Goal: Find specific page/section: Find specific page/section

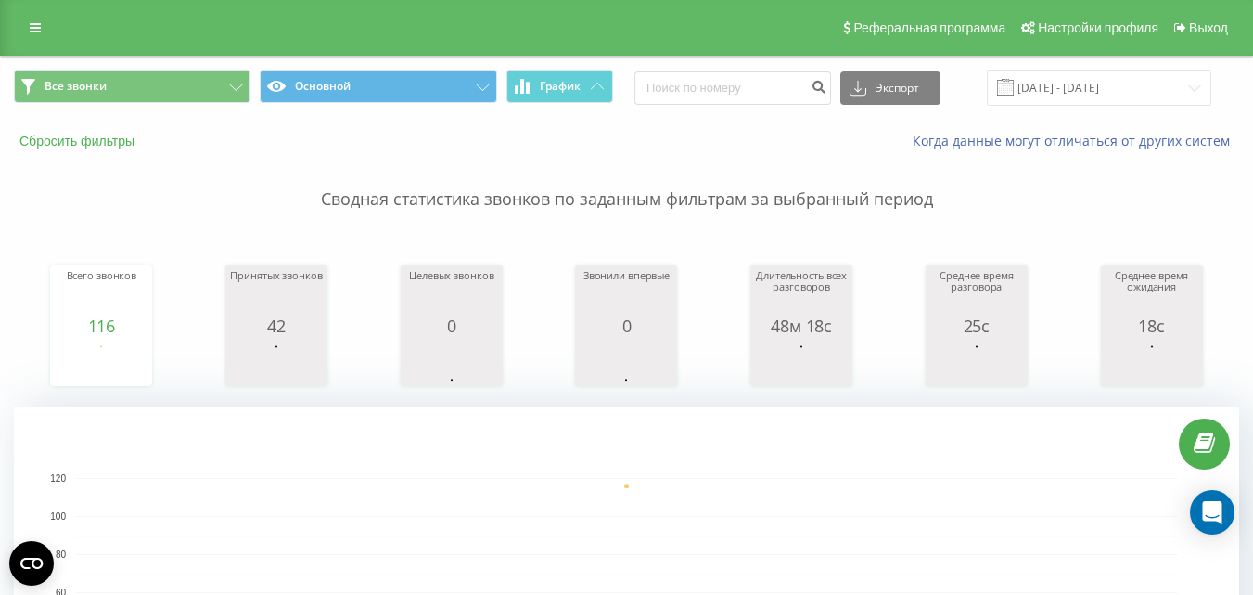
click at [124, 133] on button "Сбросить фильтры" at bounding box center [79, 141] width 130 height 17
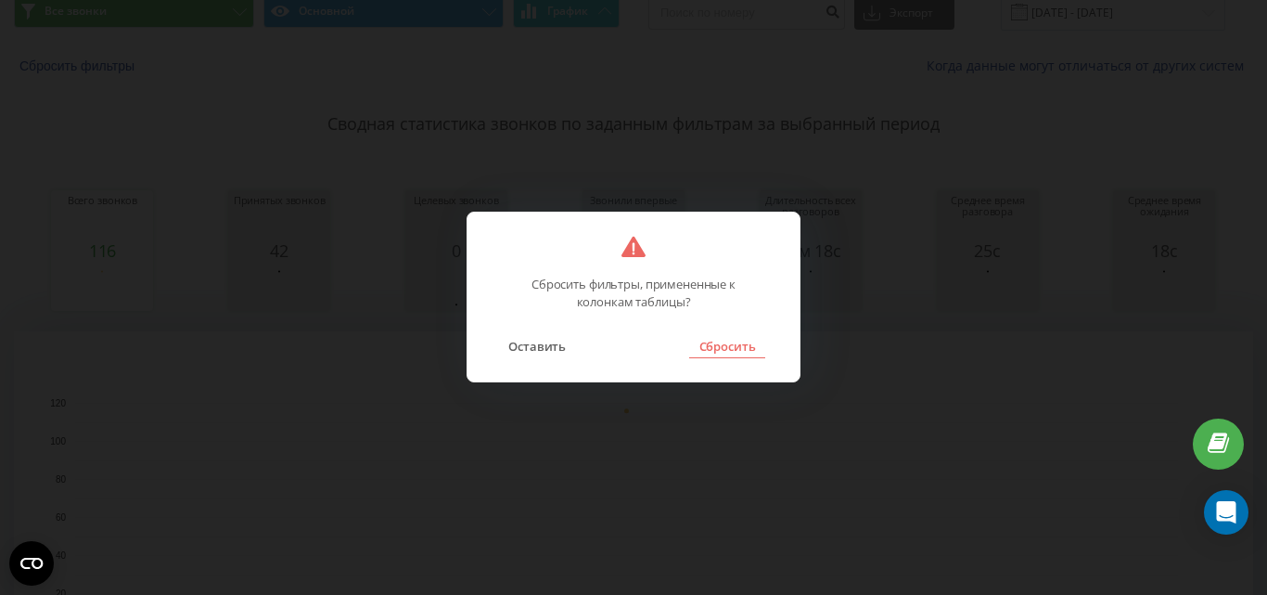
click at [724, 353] on button "Сбросить" at bounding box center [726, 346] width 75 height 24
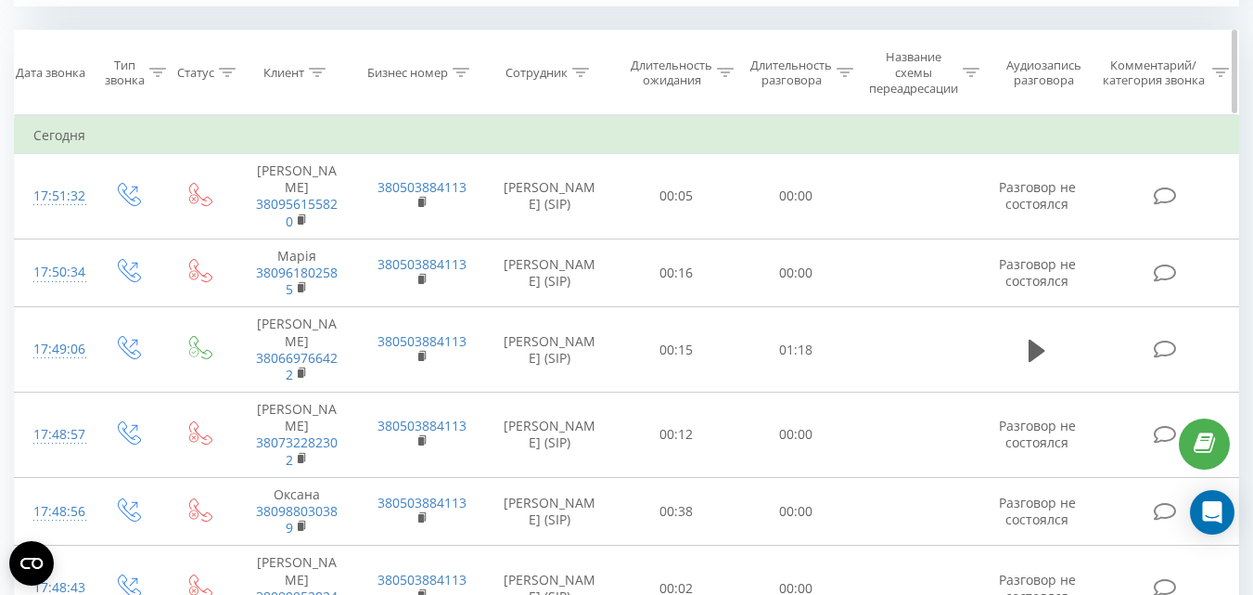
scroll to position [742, 0]
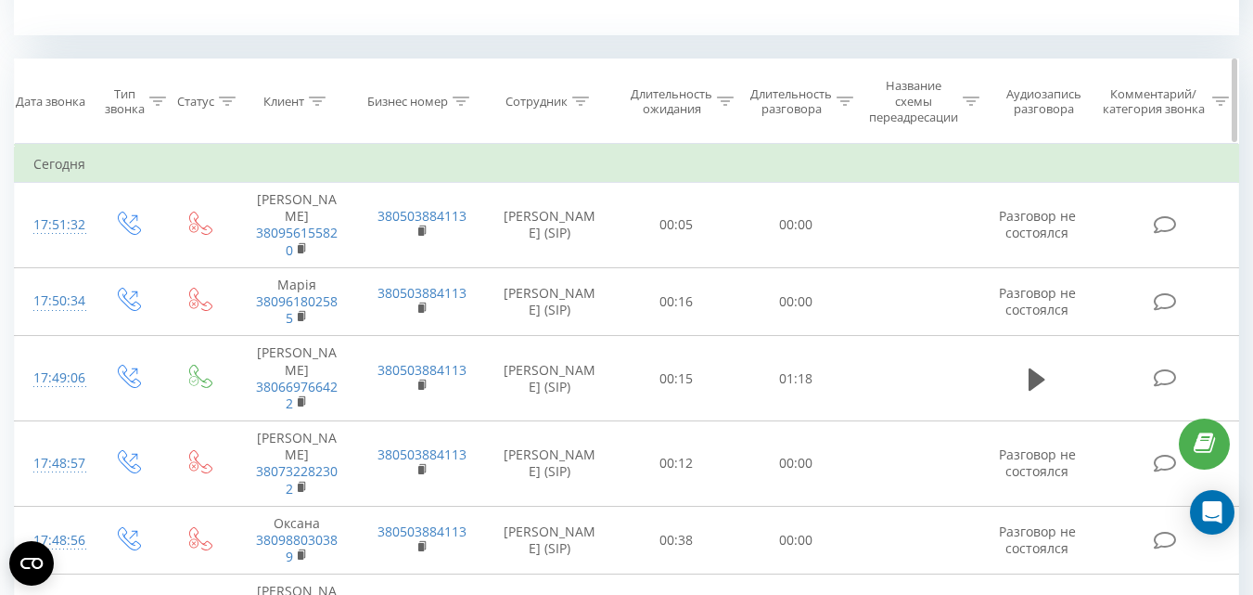
click at [555, 109] on div "Сотрудник" at bounding box center [537, 102] width 62 height 16
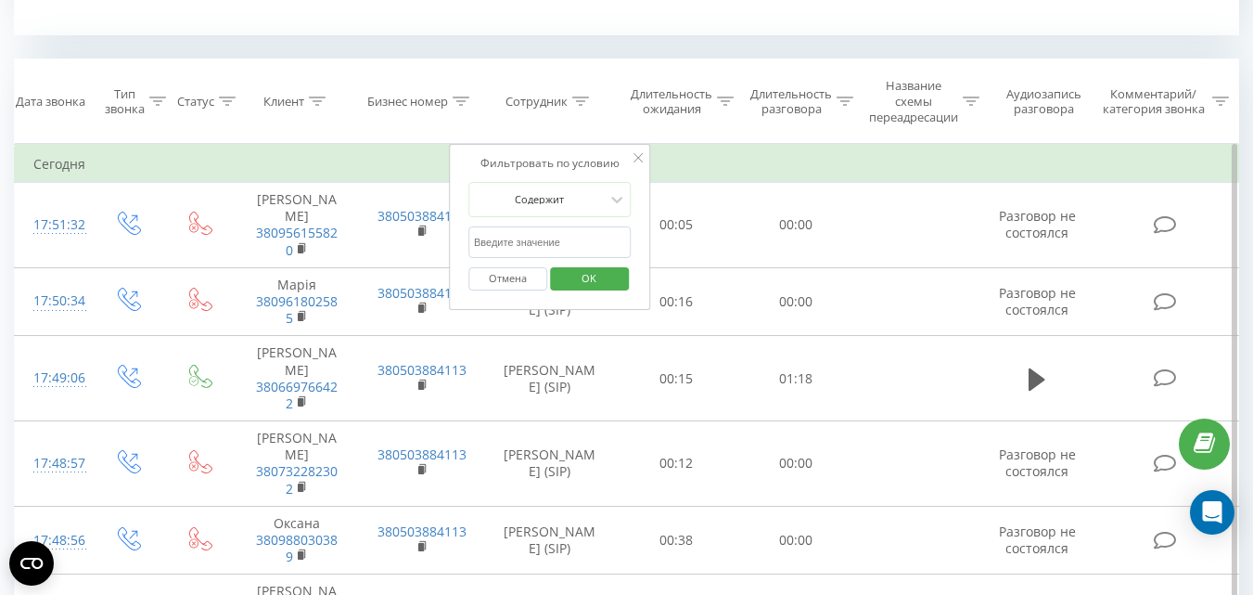
click at [552, 222] on form "Содержит Отмена OK" at bounding box center [550, 241] width 163 height 119
click at [553, 239] on input "text" at bounding box center [550, 242] width 163 height 32
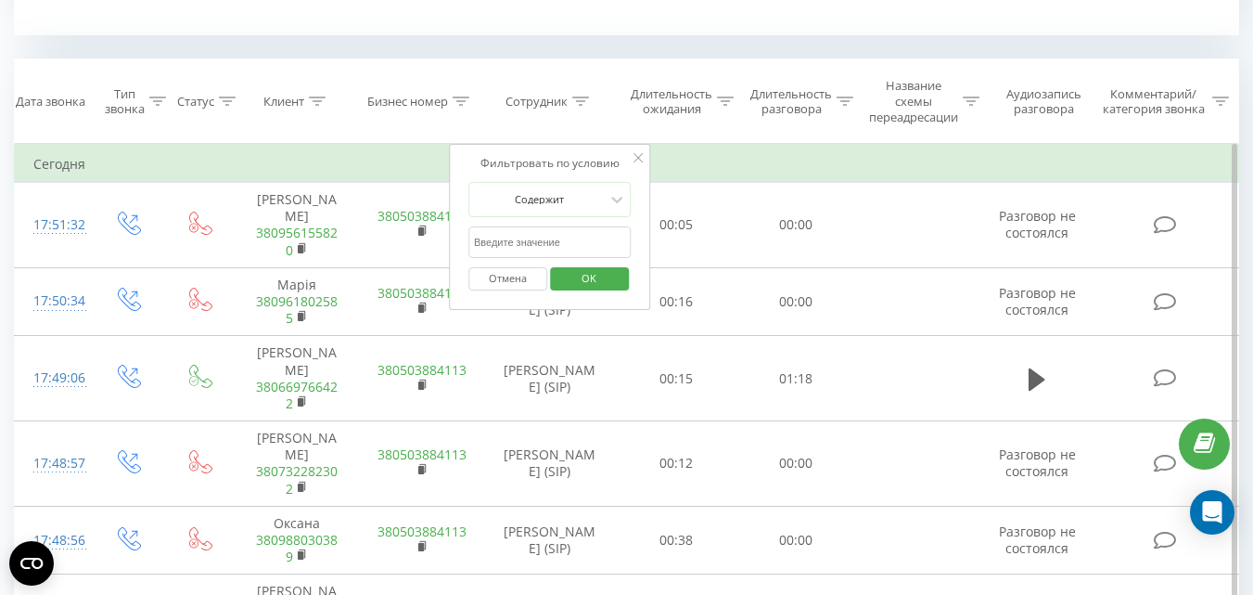
type input "пав"
click at [615, 283] on button "OK" at bounding box center [589, 278] width 79 height 23
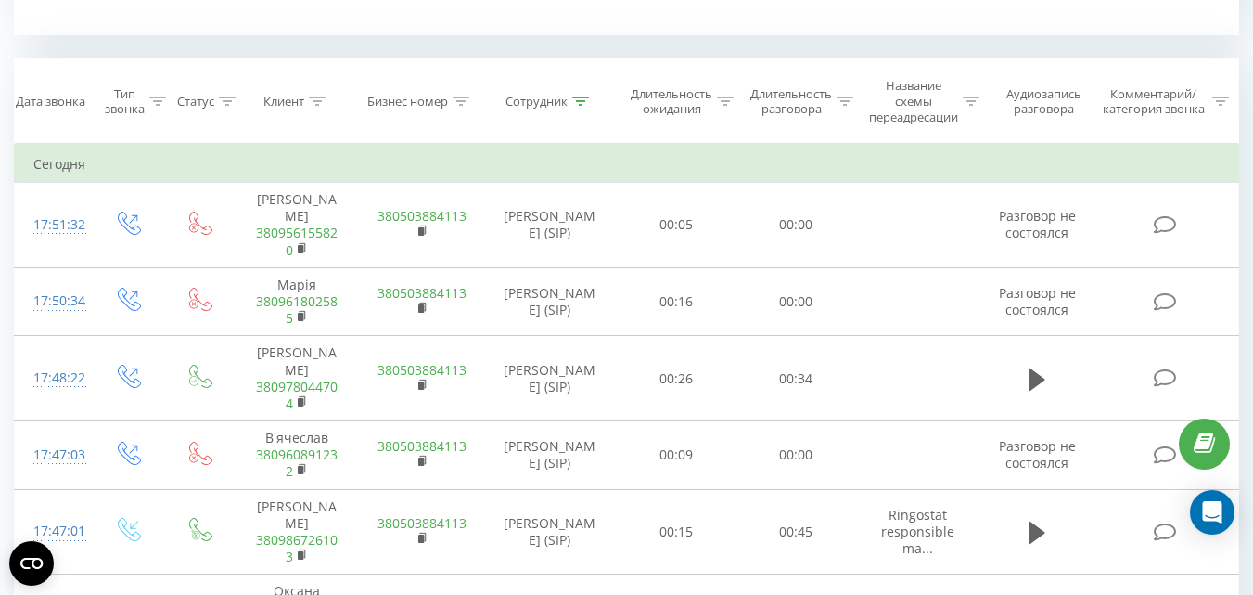
scroll to position [1003, 0]
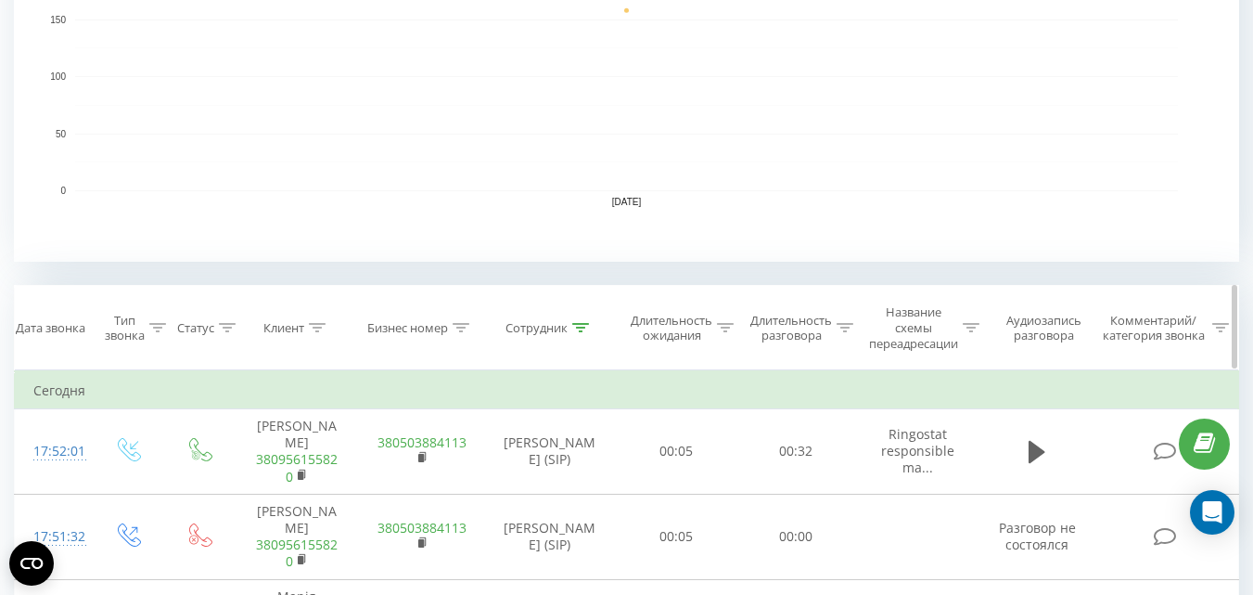
scroll to position [528, 0]
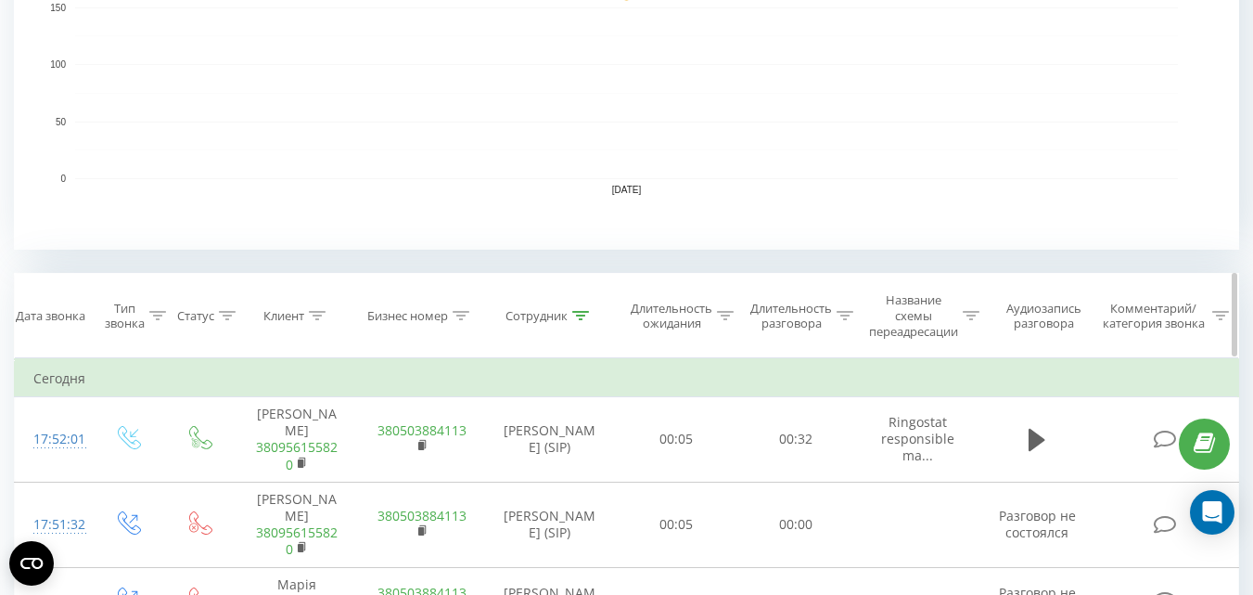
click at [123, 317] on div "Тип звонка" at bounding box center [125, 317] width 40 height 32
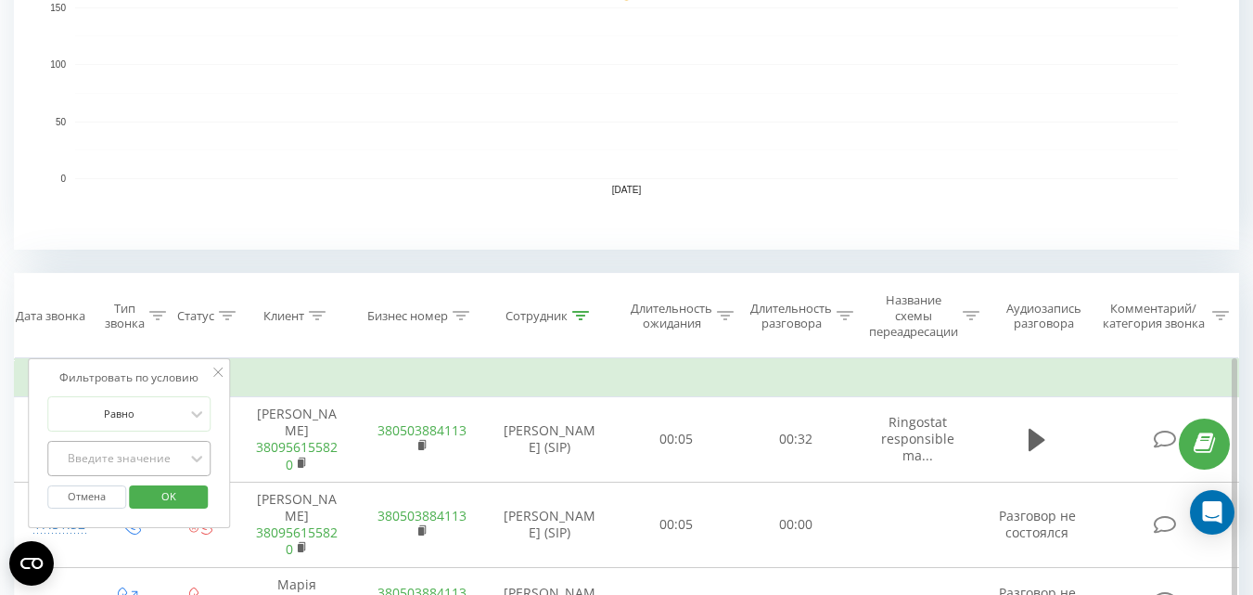
scroll to position [633, 0]
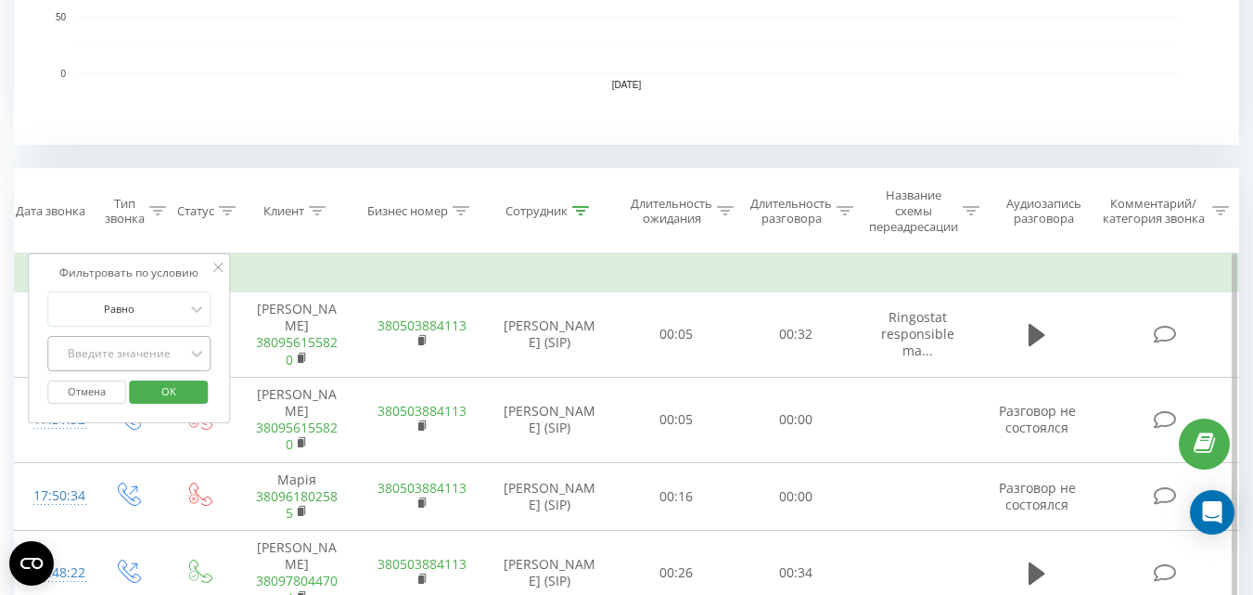
click at [130, 371] on div "Введите значение" at bounding box center [128, 353] width 163 height 35
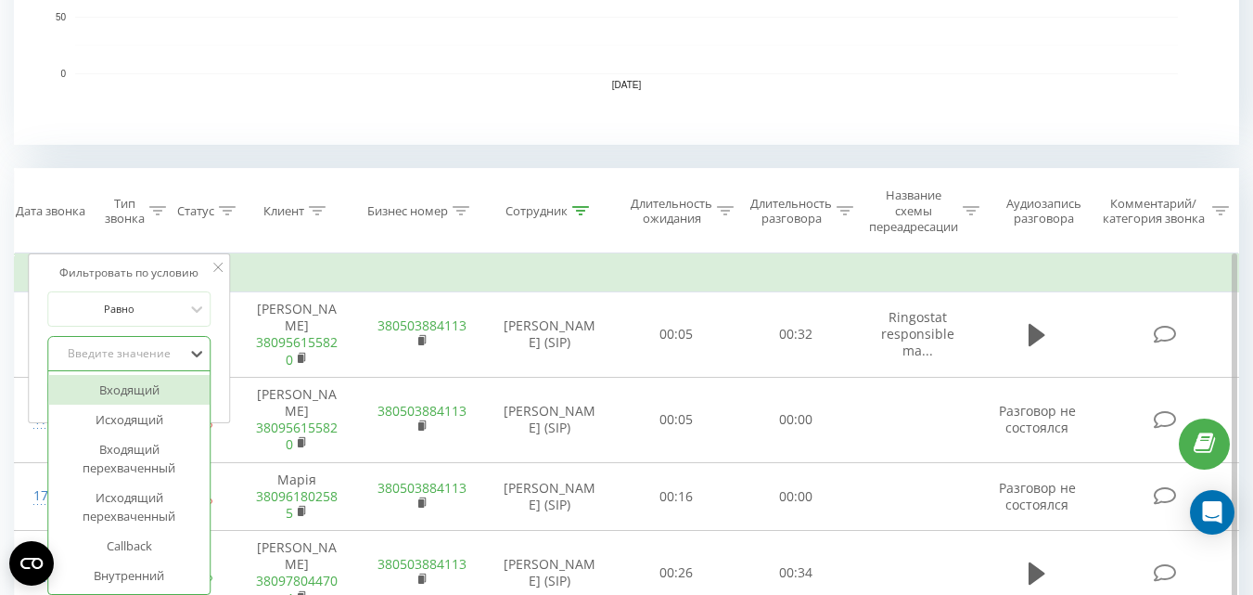
click at [152, 416] on div "Исходящий" at bounding box center [128, 420] width 161 height 30
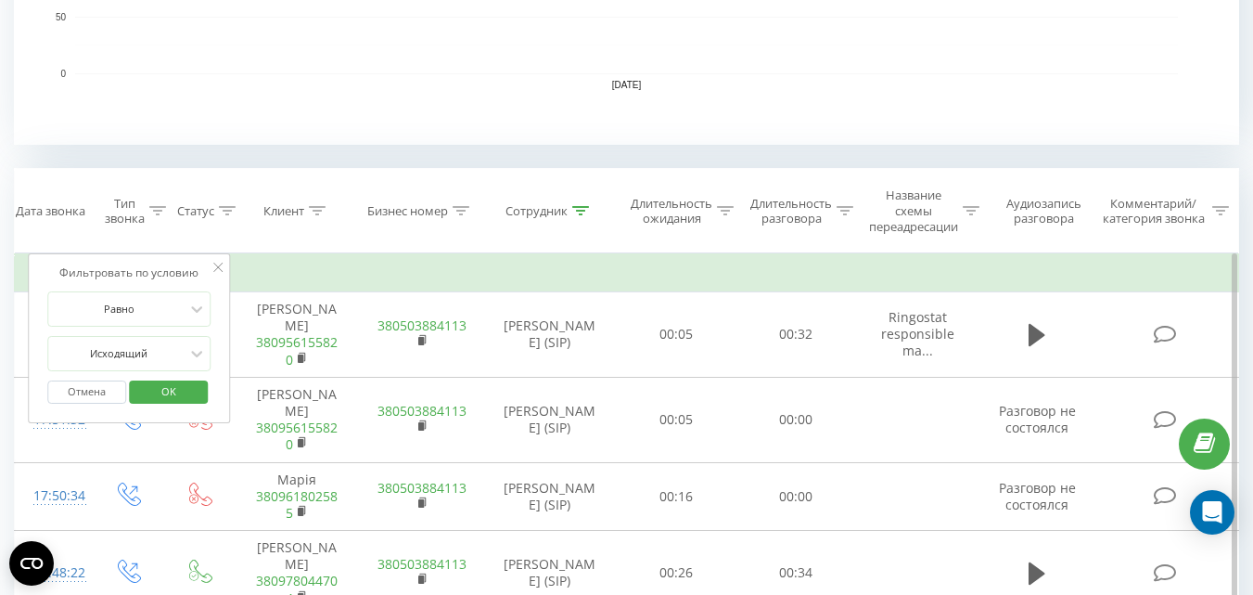
click at [183, 387] on span "OK" at bounding box center [169, 391] width 52 height 29
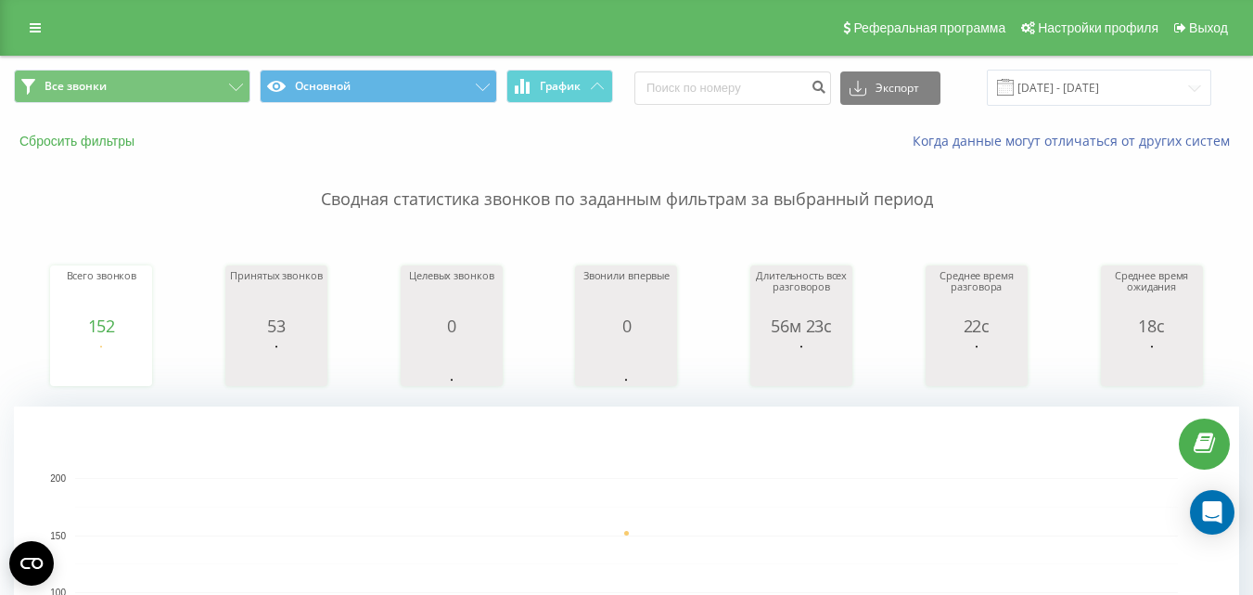
click at [98, 147] on button "Сбросить фильтры" at bounding box center [79, 141] width 130 height 17
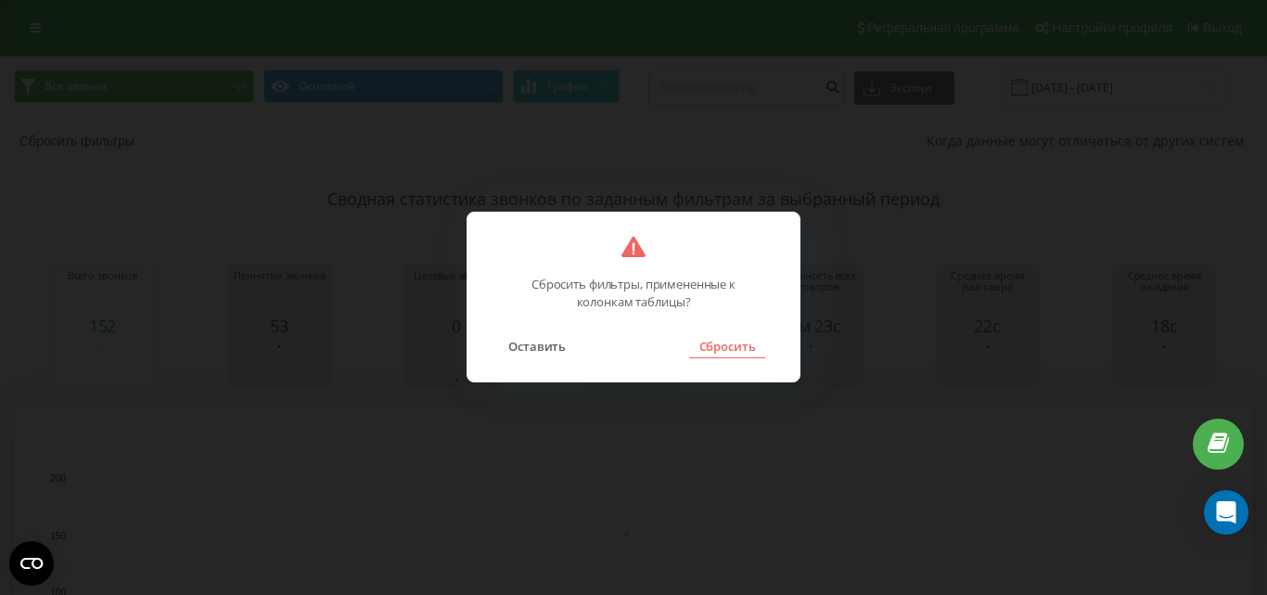
click at [739, 354] on button "Сбросить" at bounding box center [726, 346] width 75 height 24
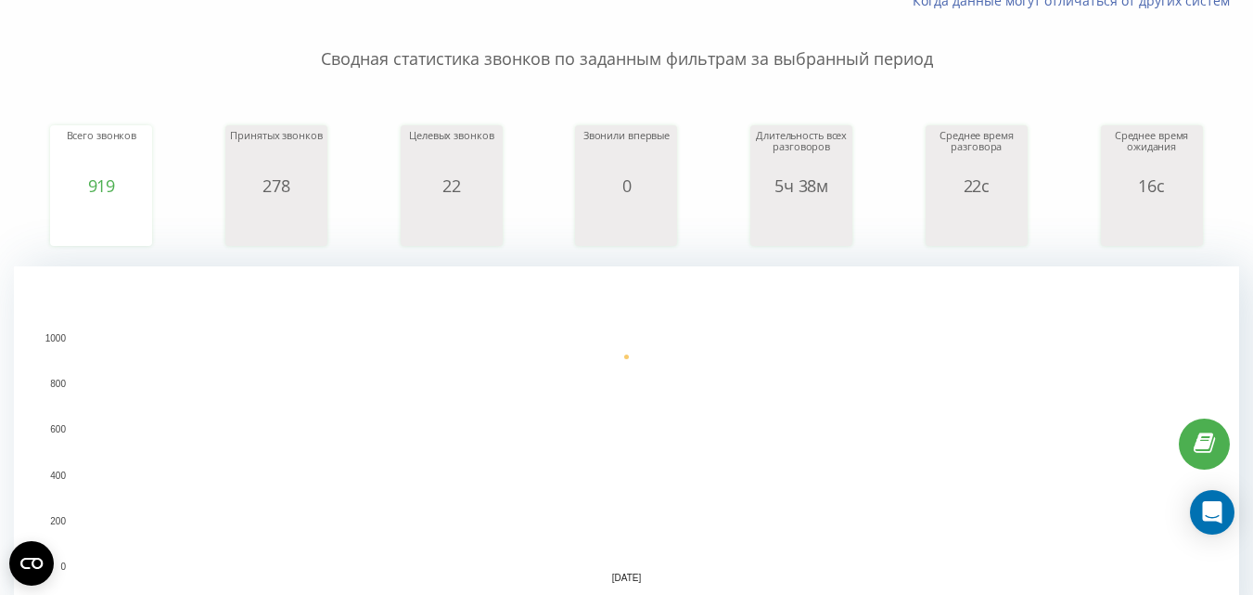
scroll to position [557, 0]
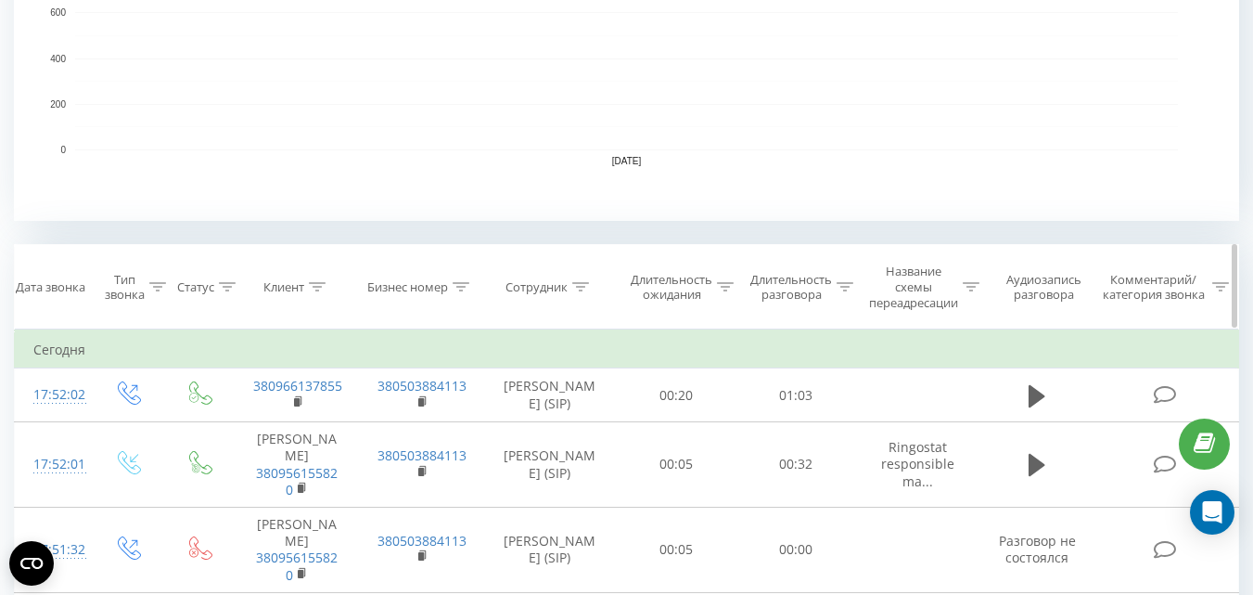
click at [562, 289] on div "Сотрудник" at bounding box center [537, 287] width 62 height 16
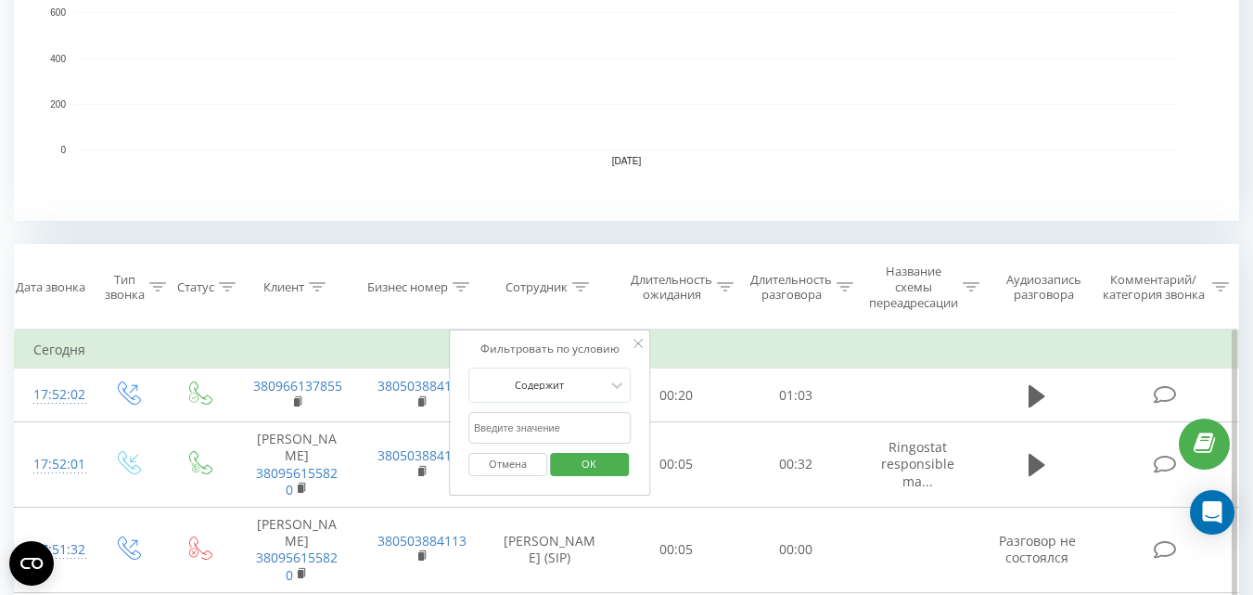
click at [561, 421] on input "text" at bounding box center [550, 428] width 163 height 32
type input "худа"
click at [584, 467] on span "OK" at bounding box center [589, 463] width 52 height 29
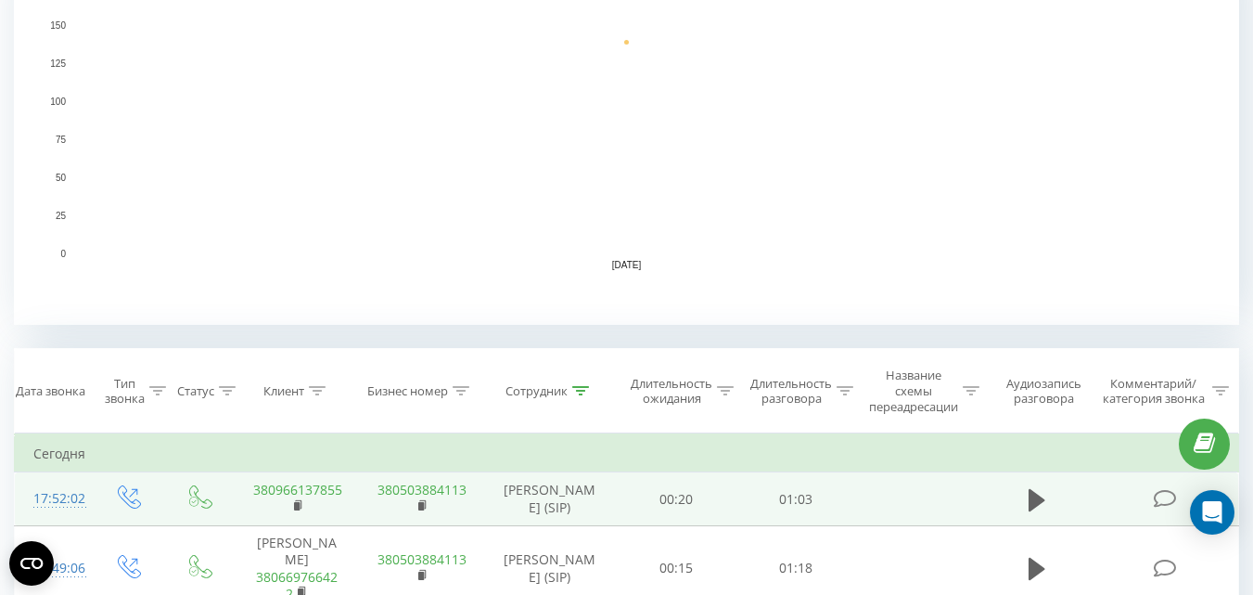
scroll to position [557, 0]
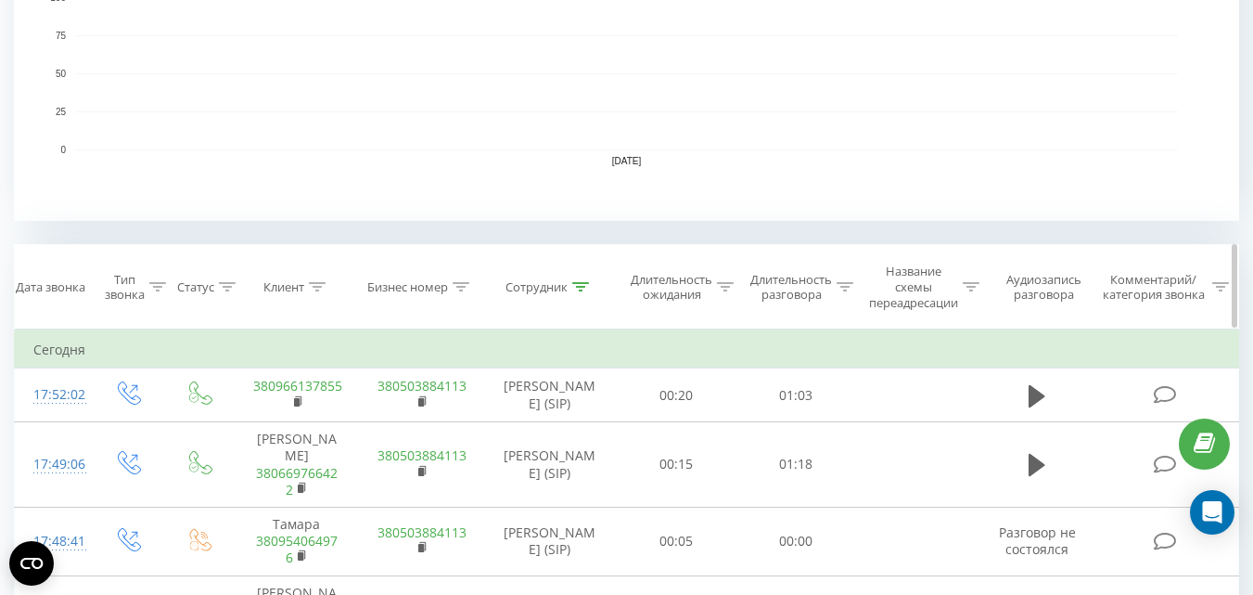
click at [119, 288] on div "Тип звонка" at bounding box center [125, 288] width 40 height 32
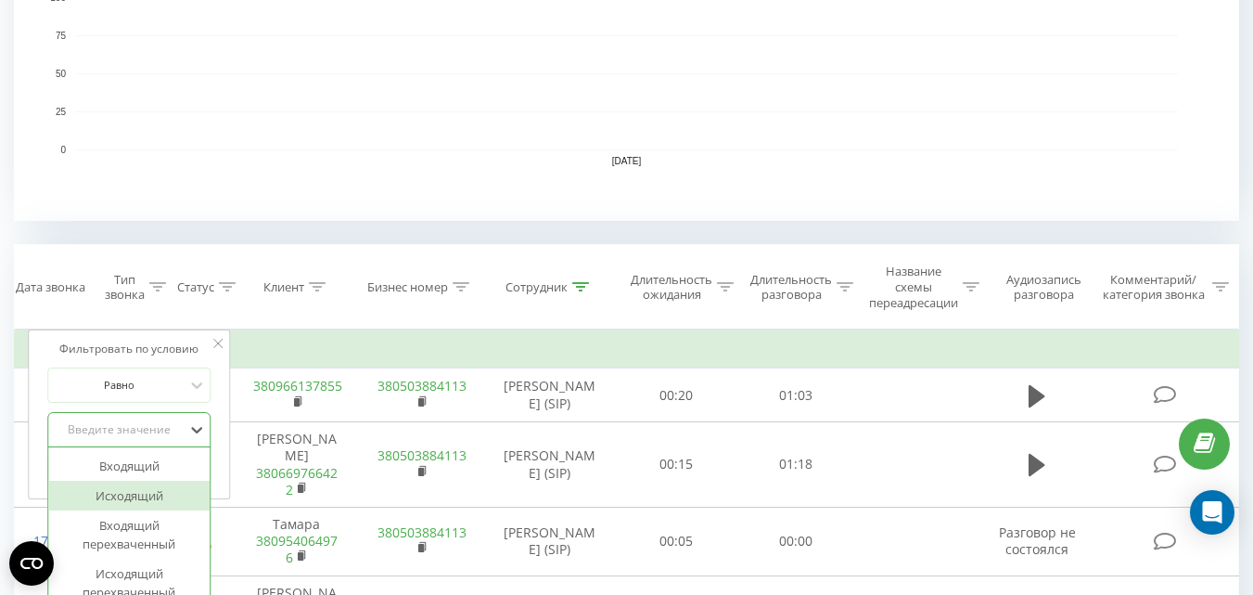
scroll to position [633, 0]
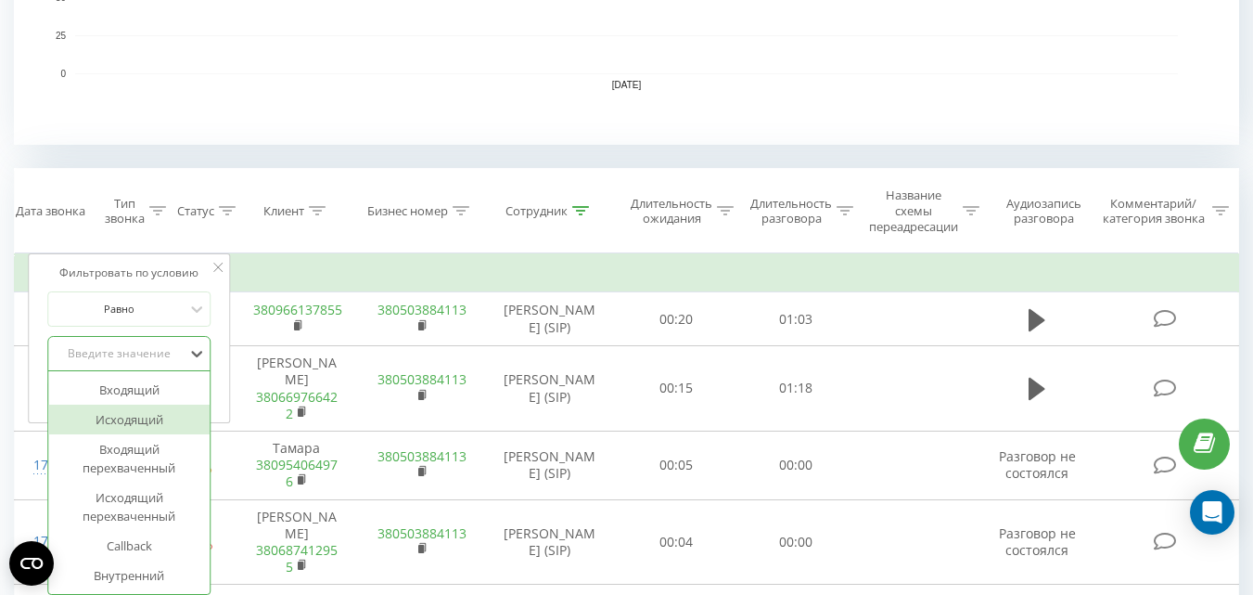
click at [139, 371] on div "6 results available. Use Up and Down to choose options, press Enter to select t…" at bounding box center [128, 353] width 163 height 35
click at [135, 418] on div "Исходящий" at bounding box center [128, 420] width 161 height 30
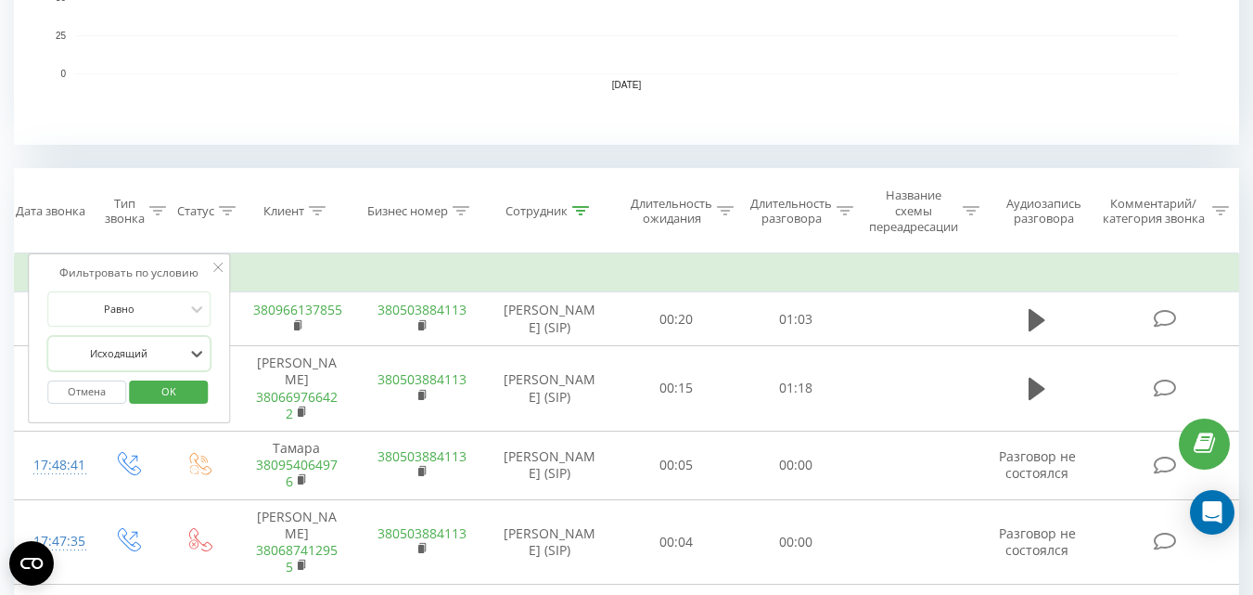
click at [167, 394] on span "OK" at bounding box center [169, 391] width 52 height 29
